Goal: Use online tool/utility: Utilize a website feature to perform a specific function

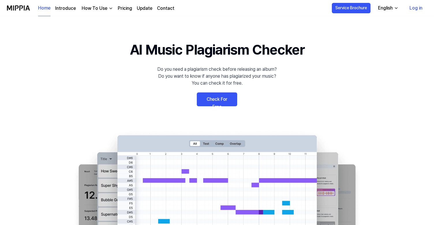
click at [209, 99] on link "Check For Free" at bounding box center [217, 99] width 40 height 14
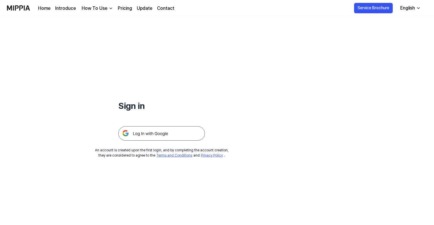
click at [153, 132] on img at bounding box center [161, 133] width 87 height 14
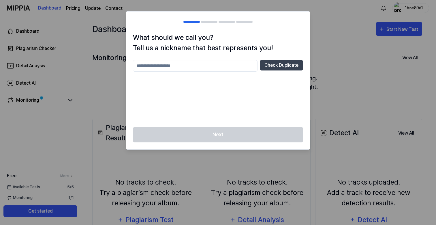
click at [200, 70] on input "text" at bounding box center [195, 66] width 125 height 12
type input "*****"
drag, startPoint x: 163, startPoint y: 72, endPoint x: 287, endPoint y: 63, distance: 124.1
click at [287, 63] on button "Check Duplicate" at bounding box center [281, 65] width 43 height 10
click at [280, 66] on button "Check Duplicate" at bounding box center [281, 65] width 43 height 10
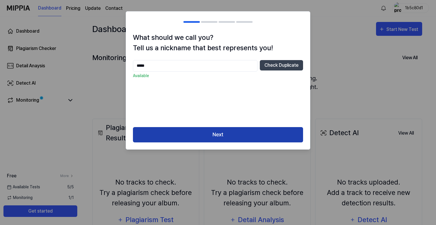
click at [200, 132] on button "Next" at bounding box center [218, 134] width 170 height 15
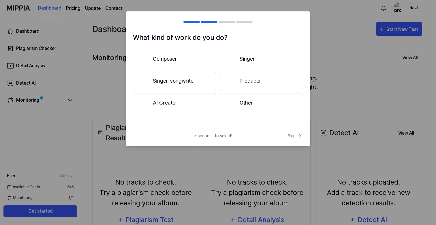
click at [256, 104] on button "Other" at bounding box center [261, 102] width 83 height 18
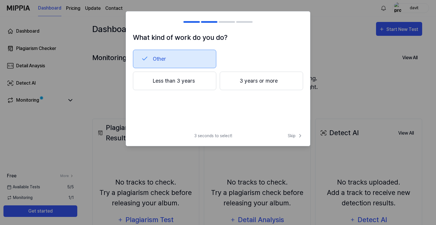
click at [178, 82] on button "Less than 3 years" at bounding box center [174, 81] width 83 height 18
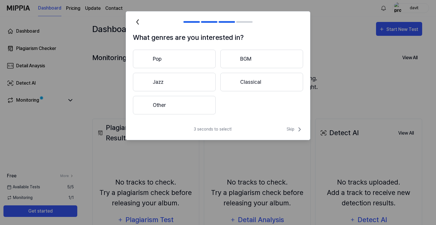
click at [188, 108] on button "Other" at bounding box center [174, 105] width 83 height 18
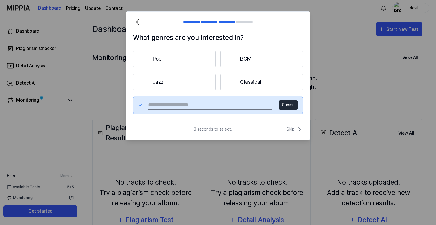
click at [168, 61] on button "Pop" at bounding box center [174, 59] width 83 height 18
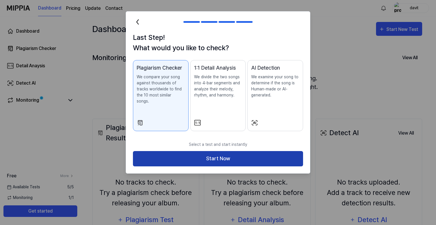
click at [243, 155] on button "Start Now" at bounding box center [218, 158] width 170 height 15
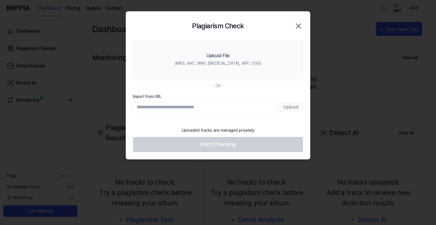
click at [179, 109] on input "Import from URL" at bounding box center [205, 107] width 144 height 10
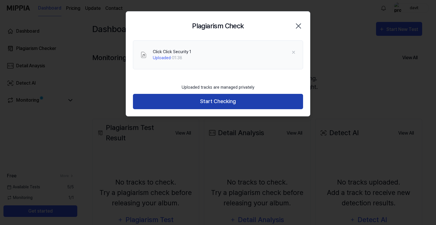
click at [234, 102] on button "Start Checking" at bounding box center [218, 101] width 170 height 15
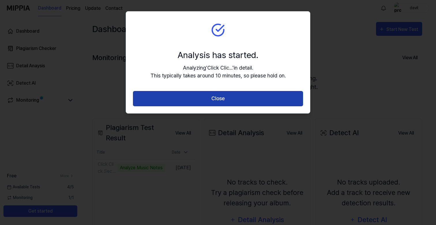
click at [210, 96] on button "Close" at bounding box center [218, 98] width 170 height 15
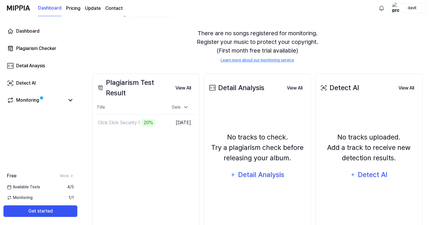
scroll to position [41, 0]
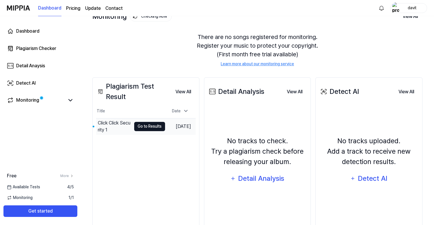
click at [142, 127] on button "Go to Results" at bounding box center [149, 126] width 31 height 9
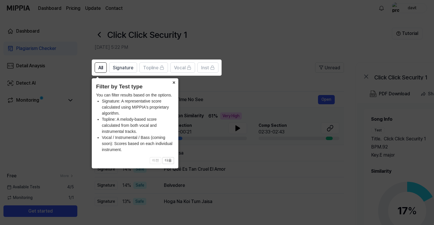
click at [173, 83] on button "×" at bounding box center [173, 82] width 9 height 8
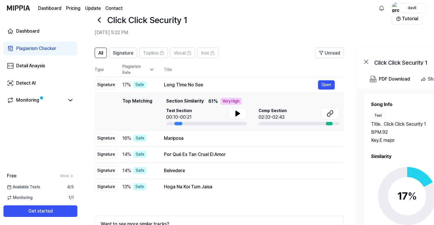
scroll to position [21, 0]
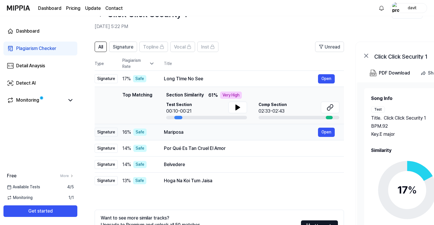
click at [209, 132] on div "Mariposa" at bounding box center [241, 132] width 154 height 7
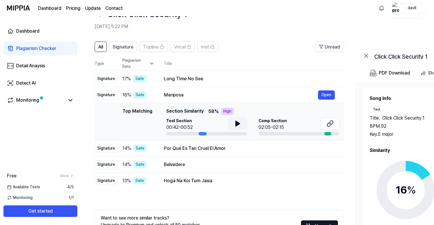
click at [236, 122] on icon at bounding box center [238, 123] width 4 height 5
click at [237, 123] on icon at bounding box center [236, 123] width 1 height 5
click at [238, 153] on div "Por Qué Es Tan Cruel El Amor Open" at bounding box center [249, 148] width 171 height 9
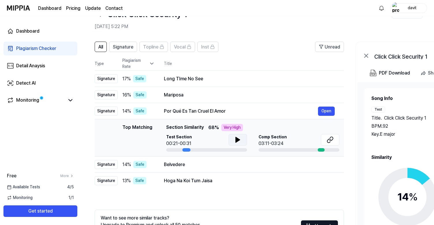
click at [238, 141] on icon at bounding box center [237, 139] width 7 height 7
click at [238, 140] on icon at bounding box center [238, 139] width 1 height 5
click at [218, 164] on div "Belvedere" at bounding box center [241, 164] width 154 height 7
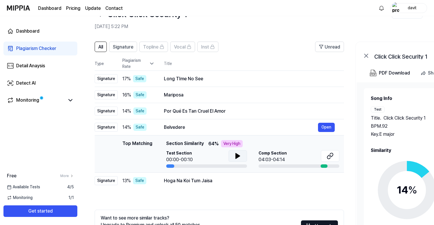
click at [238, 156] on icon at bounding box center [238, 155] width 4 height 5
click at [238, 156] on icon at bounding box center [238, 155] width 1 height 5
click at [329, 155] on icon at bounding box center [328, 157] width 3 height 4
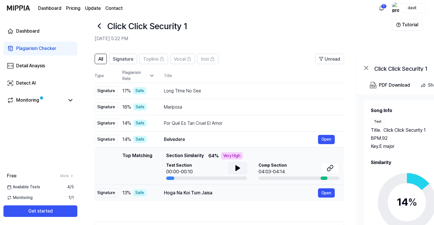
scroll to position [0, 0]
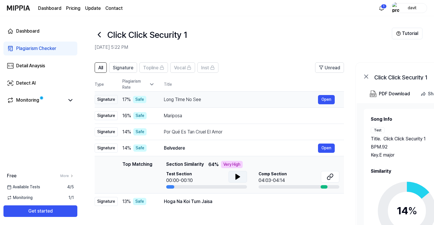
click at [221, 97] on div "Long TIme No See" at bounding box center [241, 99] width 154 height 7
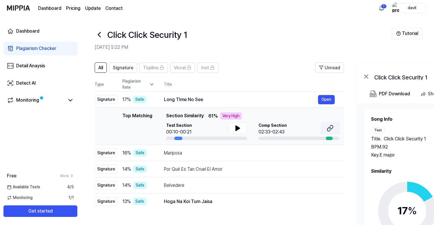
click at [330, 130] on icon at bounding box center [329, 128] width 7 height 7
click at [267, 156] on div "Mariposa" at bounding box center [241, 152] width 154 height 7
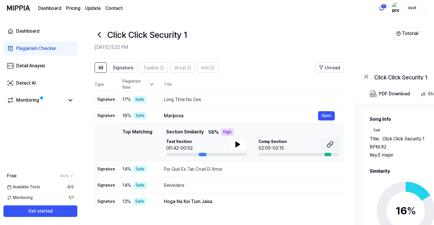
click at [331, 144] on icon at bounding box center [329, 144] width 7 height 7
click at [271, 172] on div "Por Qué Es Tan Cruel El Amor" at bounding box center [241, 169] width 154 height 7
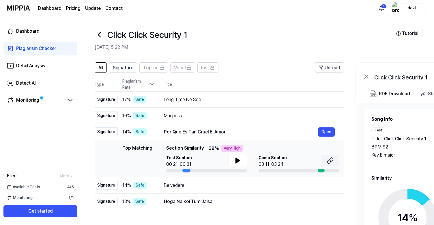
click at [329, 159] on icon at bounding box center [329, 160] width 7 height 7
click at [100, 67] on span "All" at bounding box center [100, 67] width 5 height 7
click at [261, 52] on header "Click Click Security 1 Aug 20, 2025 at 5:22 PM Tutorial" at bounding box center [257, 36] width 353 height 40
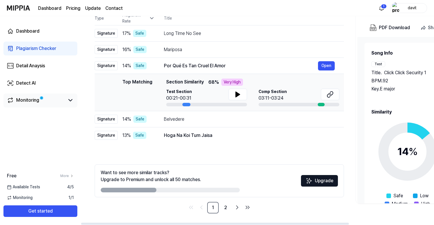
click at [56, 98] on link "Monitoring" at bounding box center [36, 100] width 58 height 7
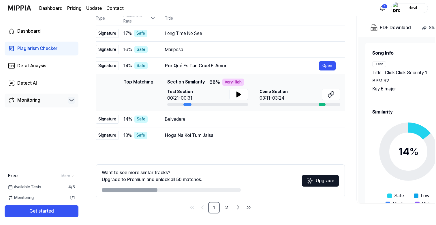
scroll to position [0, 0]
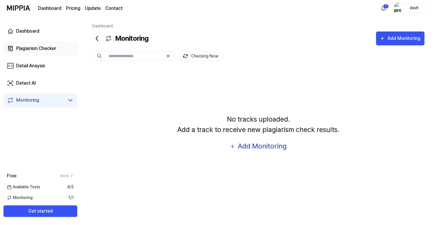
click at [45, 48] on div "Plagiarism Checker" at bounding box center [36, 48] width 40 height 7
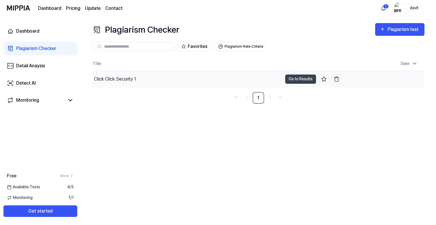
click at [151, 85] on div "Click Click Security 1" at bounding box center [187, 79] width 190 height 16
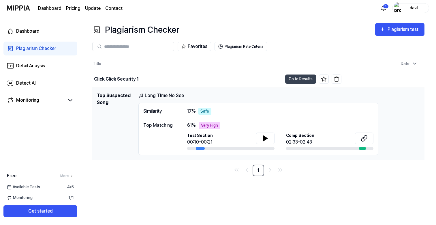
click at [207, 111] on div "Safe" at bounding box center [204, 111] width 13 height 7
click at [165, 124] on div "Top Matching" at bounding box center [159, 125] width 32 height 7
drag, startPoint x: 202, startPoint y: 126, endPoint x: 226, endPoint y: 126, distance: 23.9
click at [226, 126] on div "61 % Very High" at bounding box center [280, 125] width 186 height 7
click at [171, 95] on link "Long TIme No See" at bounding box center [161, 95] width 46 height 7
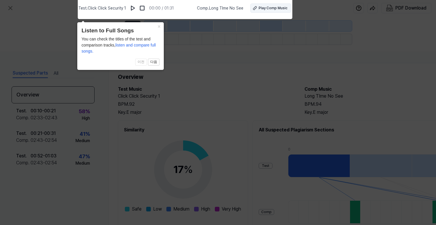
click at [269, 10] on div "Play Comp Music" at bounding box center [273, 7] width 29 height 5
click at [159, 90] on icon at bounding box center [218, 111] width 436 height 228
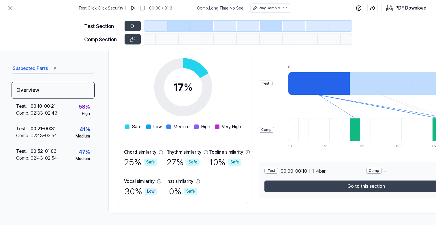
scroll to position [85, 0]
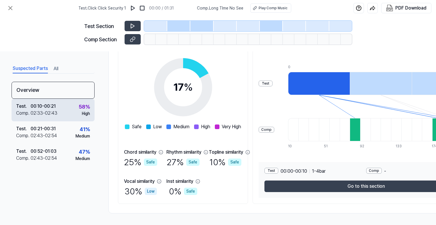
click at [67, 113] on div "Test . 00:10 - 00:21 Comp . 02:33 - 02:43 58 % High" at bounding box center [53, 110] width 83 height 22
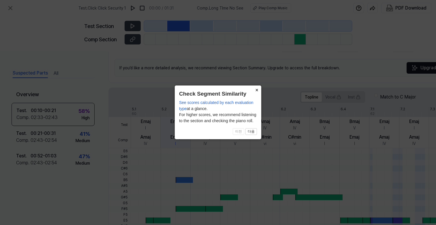
click at [257, 89] on button "×" at bounding box center [256, 89] width 9 height 8
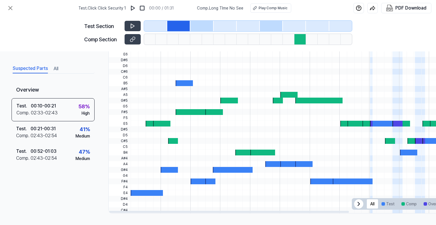
scroll to position [0, 0]
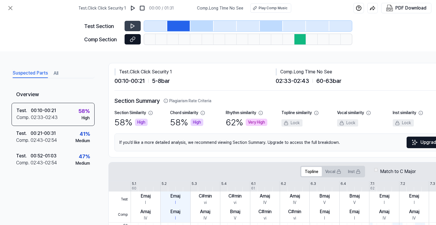
click at [135, 42] on button at bounding box center [133, 39] width 16 height 10
